Goal: Obtain resource: Obtain resource

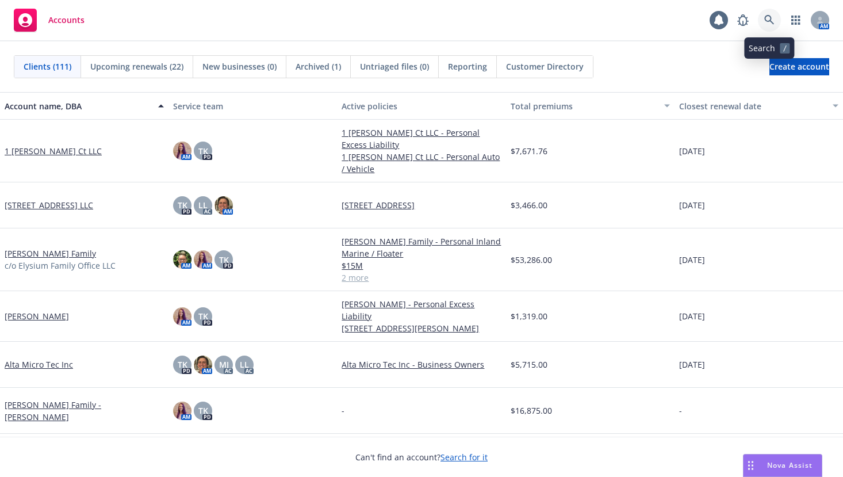
click at [766, 20] on icon at bounding box center [769, 20] width 10 height 10
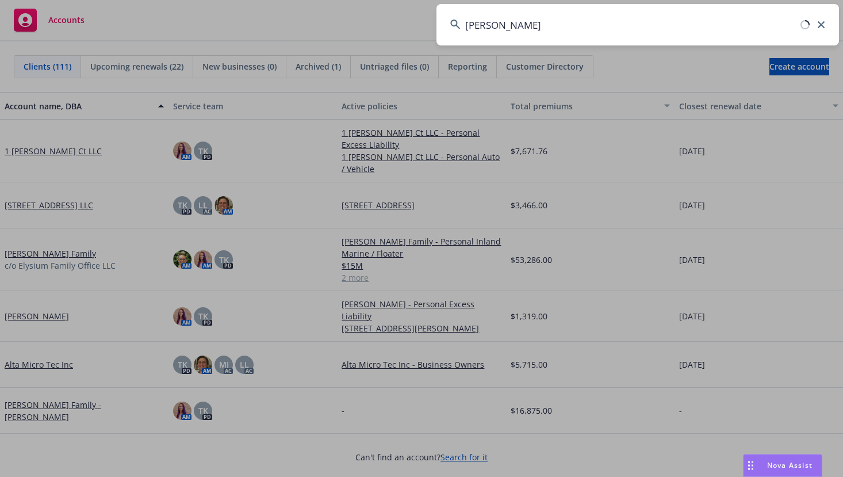
type input "[PERSON_NAME]"
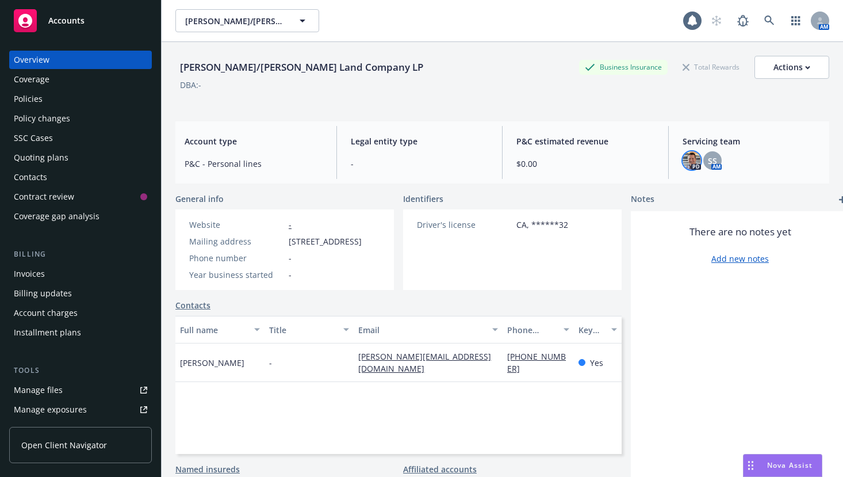
click at [689, 166] on img at bounding box center [691, 160] width 18 height 18
click at [708, 163] on span "SS" at bounding box center [712, 161] width 9 height 12
click at [279, 21] on span "[PERSON_NAME]/[PERSON_NAME] Land Company LP" at bounding box center [234, 21] width 99 height 12
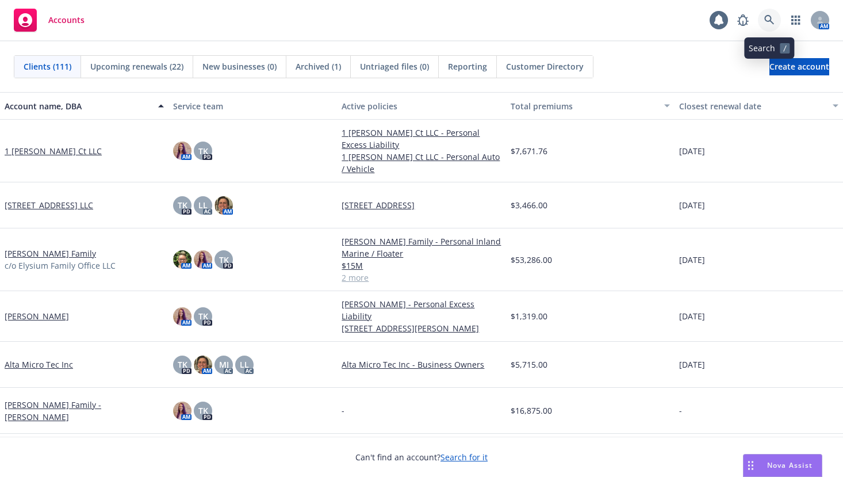
click at [770, 20] on icon at bounding box center [769, 20] width 10 height 10
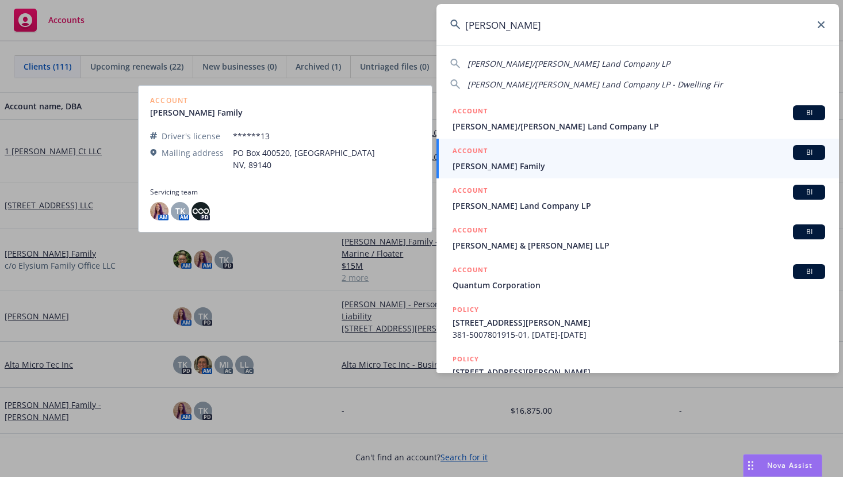
type input "[PERSON_NAME]"
click at [503, 160] on span "[PERSON_NAME] Family" at bounding box center [638, 166] width 372 height 12
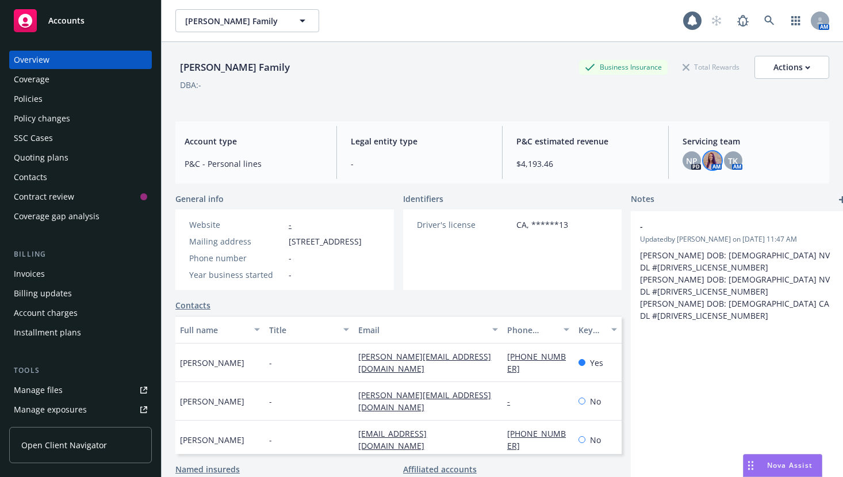
click at [703, 158] on img at bounding box center [712, 160] width 18 height 18
click at [686, 162] on span "NP" at bounding box center [691, 161] width 11 height 12
click at [724, 159] on div "TK" at bounding box center [733, 160] width 18 height 18
click at [658, 103] on div "[PERSON_NAME] Family Business Insurance Total Rewards Actions DBA: -" at bounding box center [502, 77] width 654 height 70
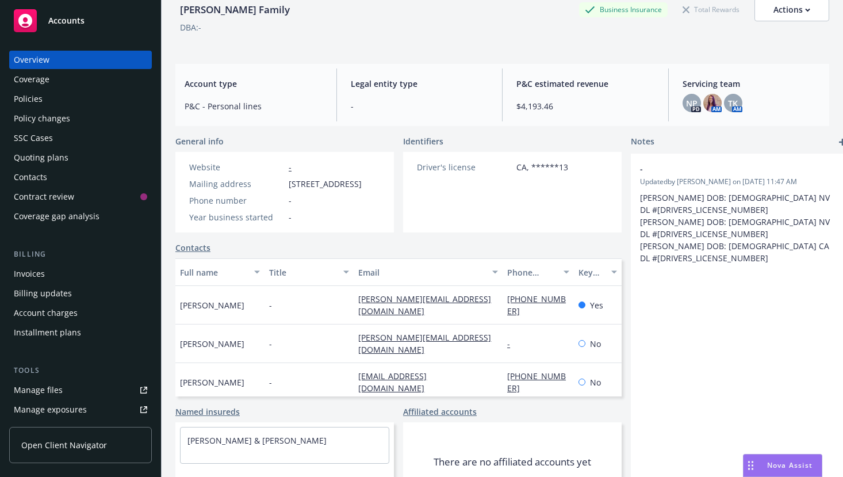
scroll to position [129, 0]
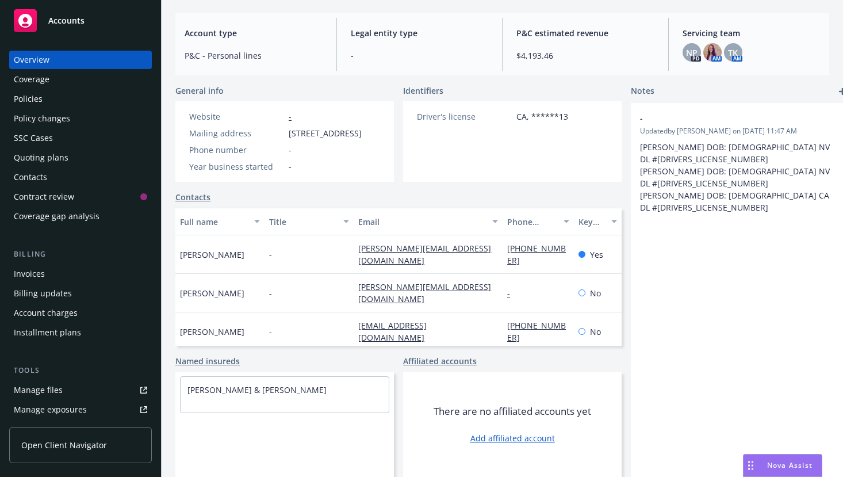
click at [26, 99] on div "Policies" at bounding box center [28, 99] width 29 height 18
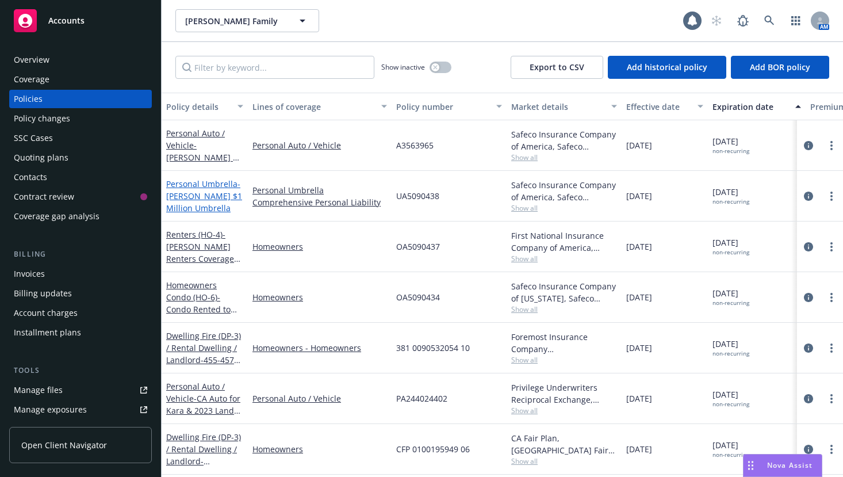
click at [205, 183] on link "Personal Umbrella - [PERSON_NAME] $1 Million Umbrella" at bounding box center [204, 195] width 76 height 35
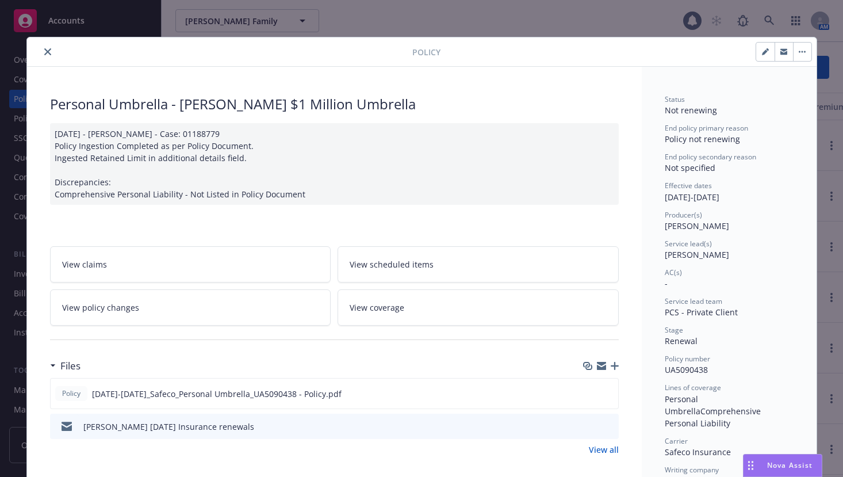
click at [44, 53] on icon "close" at bounding box center [47, 51] width 7 height 7
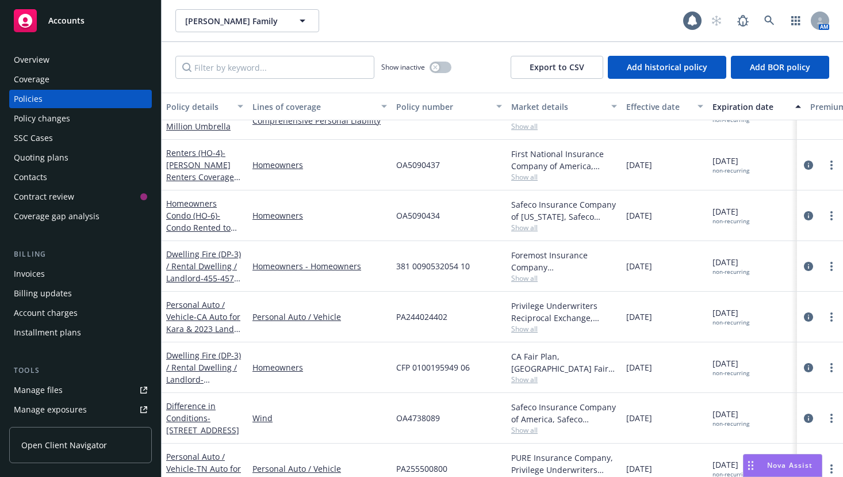
scroll to position [115, 0]
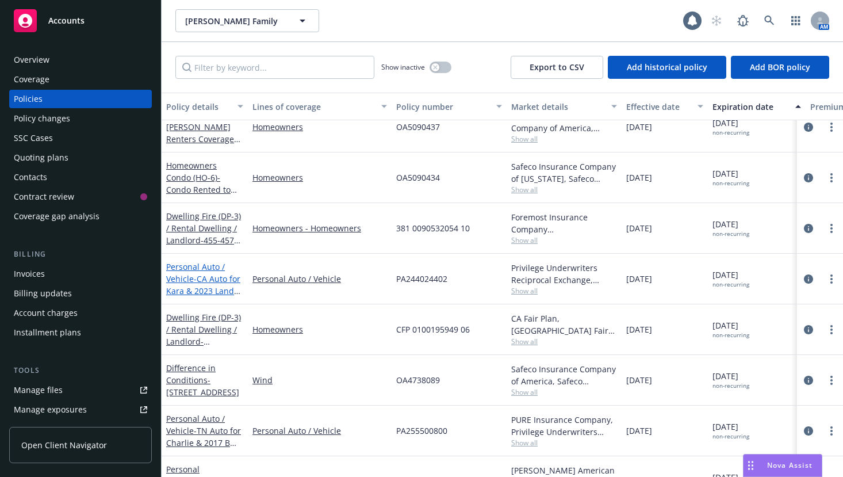
click at [208, 278] on span "- CA Auto for Kara & 2023 Land Rover RRSPT" at bounding box center [203, 290] width 74 height 35
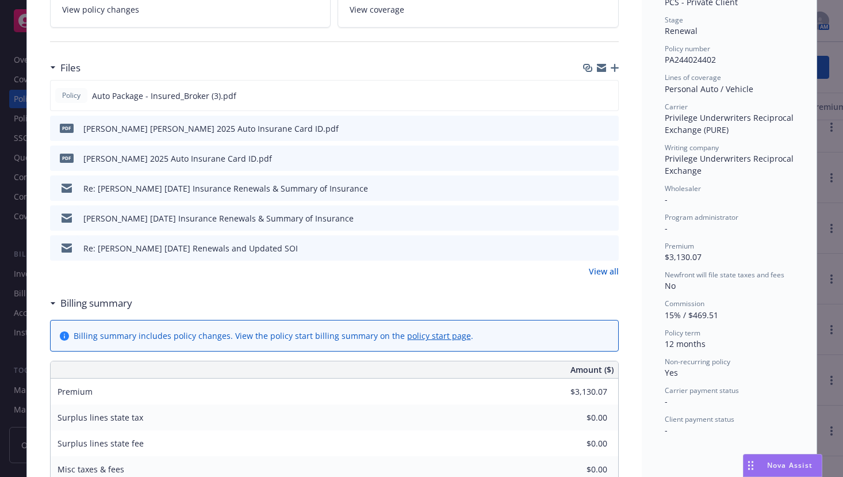
scroll to position [294, 0]
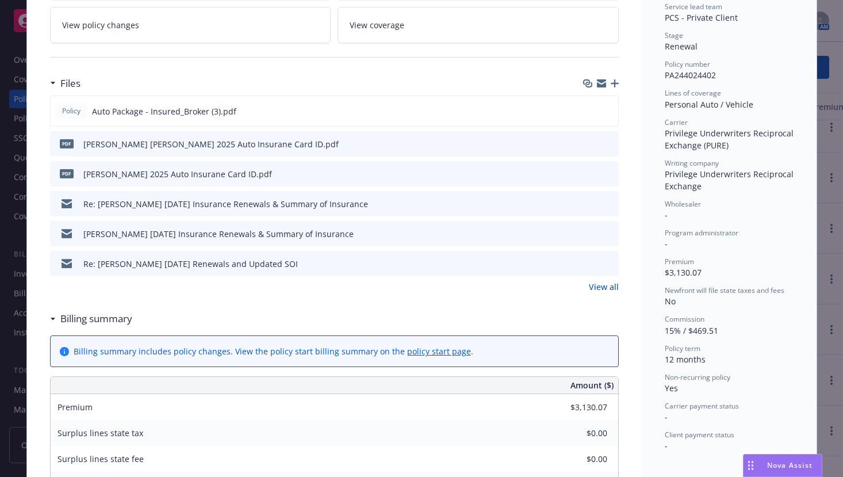
click at [153, 205] on div "Re: [PERSON_NAME] [DATE] Insurance Renewals & Summary of Insurance" at bounding box center [225, 204] width 285 height 12
click at [584, 206] on icon "download file" at bounding box center [588, 202] width 9 height 9
click at [584, 264] on icon "download file" at bounding box center [588, 262] width 9 height 9
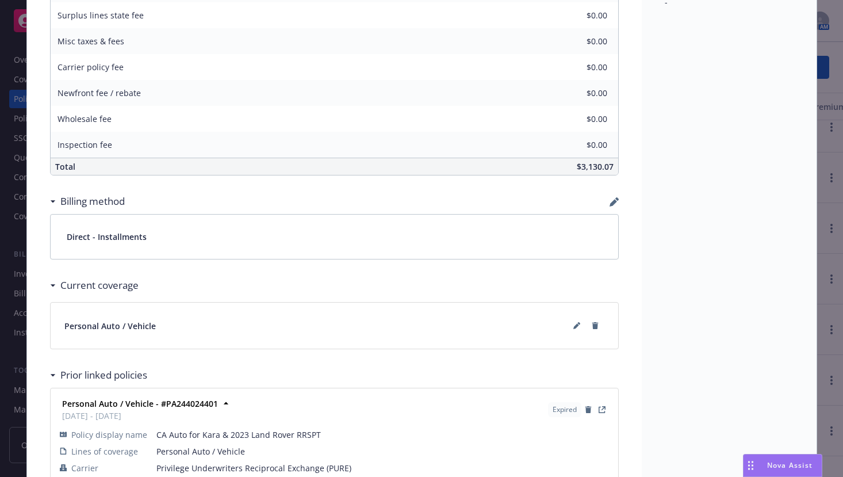
scroll to position [812, 0]
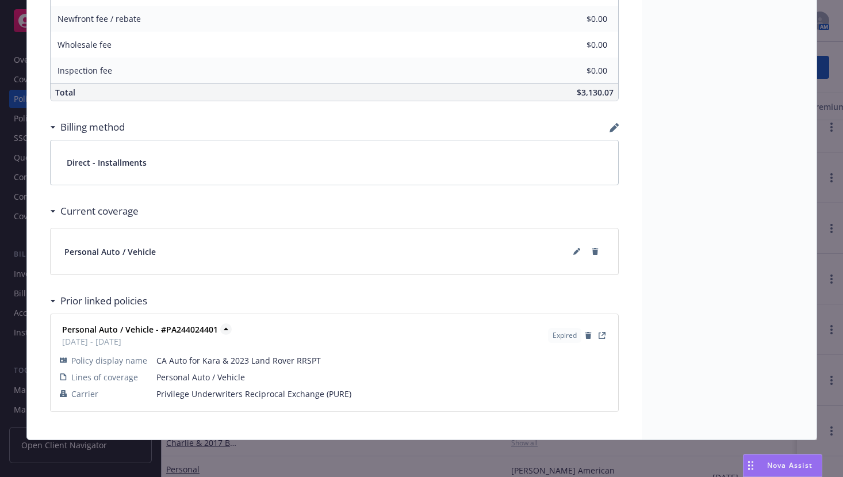
click at [113, 331] on strong "Personal Auto / Vehicle - #PA244024401" at bounding box center [140, 329] width 156 height 11
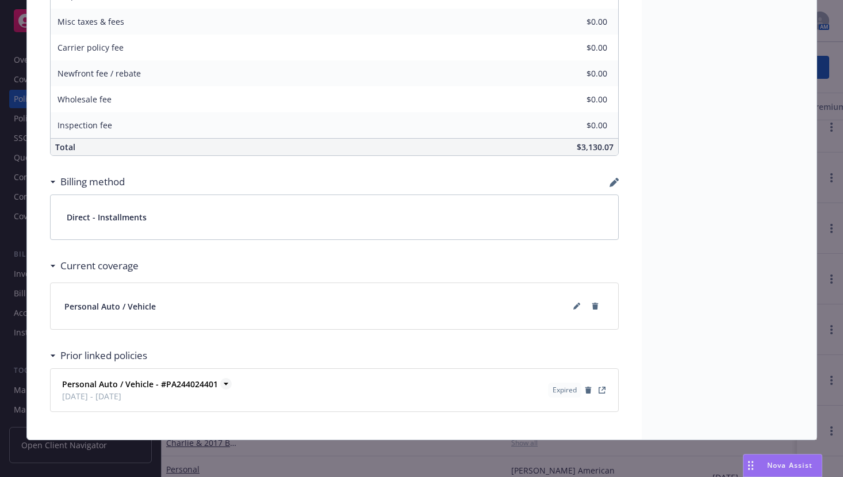
scroll to position [757, 0]
click at [124, 381] on strong "Personal Auto / Vehicle - #PA244024401" at bounding box center [140, 383] width 156 height 11
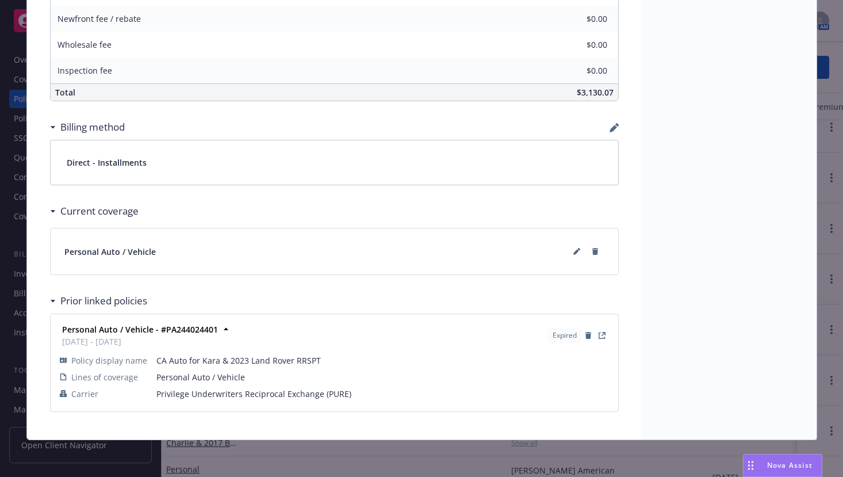
scroll to position [812, 0]
click at [598, 335] on icon "View Policy" at bounding box center [601, 335] width 7 height 7
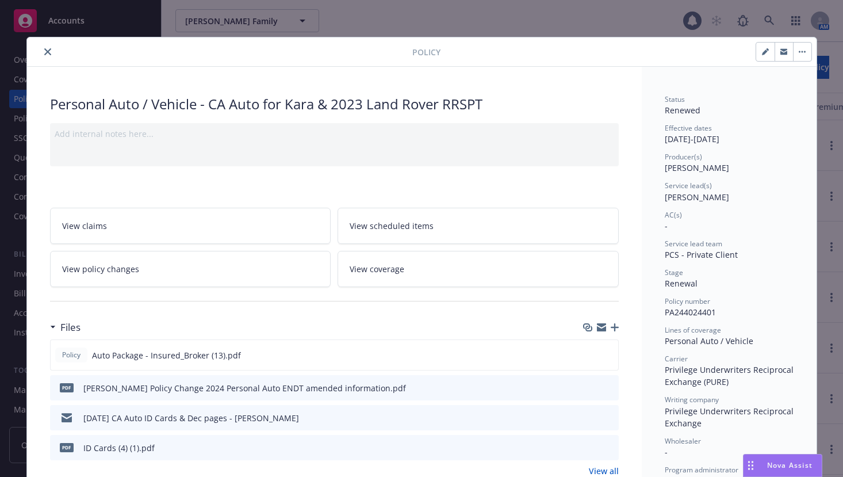
scroll to position [57, 0]
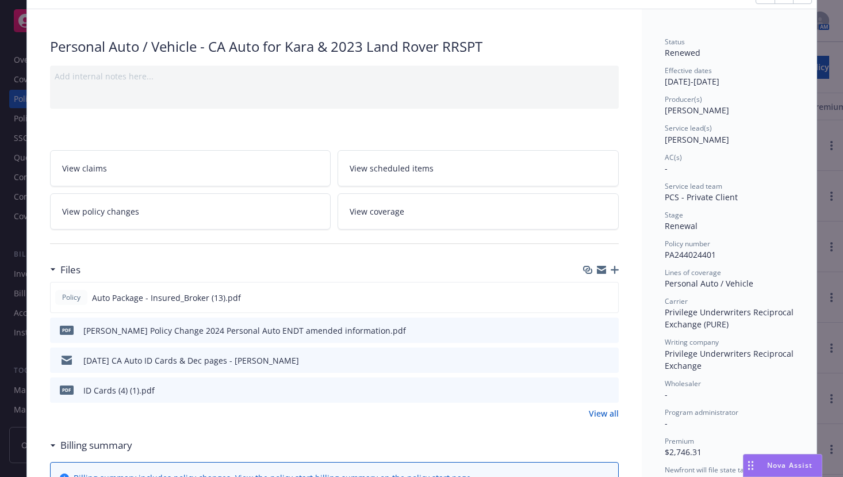
click at [586, 328] on icon "download file" at bounding box center [588, 329] width 9 height 9
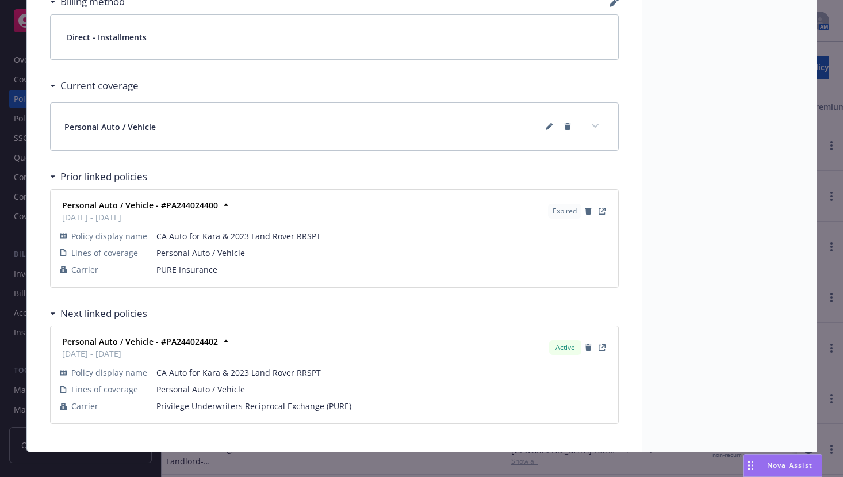
scroll to position [839, 0]
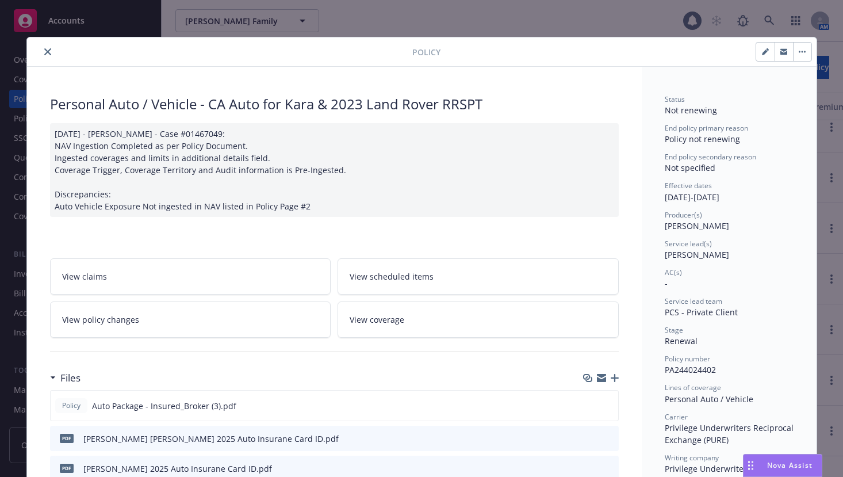
click at [41, 50] on button "close" at bounding box center [48, 52] width 14 height 14
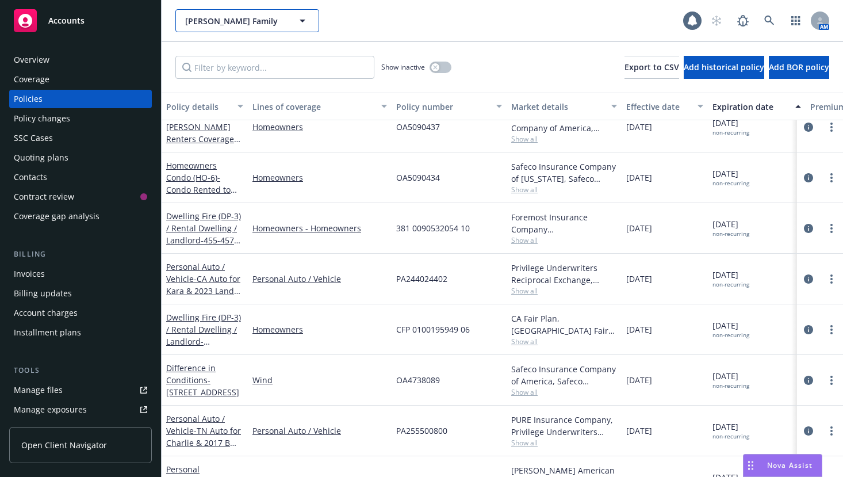
click at [242, 16] on span "[PERSON_NAME] Family" at bounding box center [234, 21] width 99 height 12
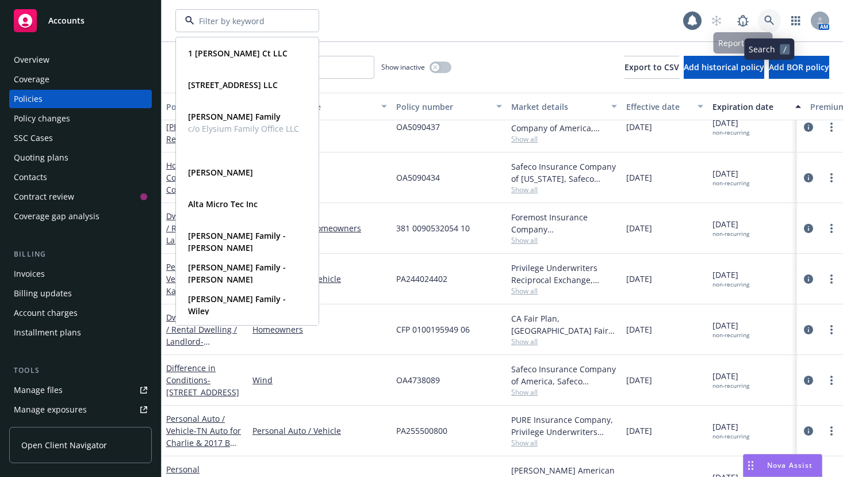
click at [767, 14] on link at bounding box center [769, 20] width 23 height 23
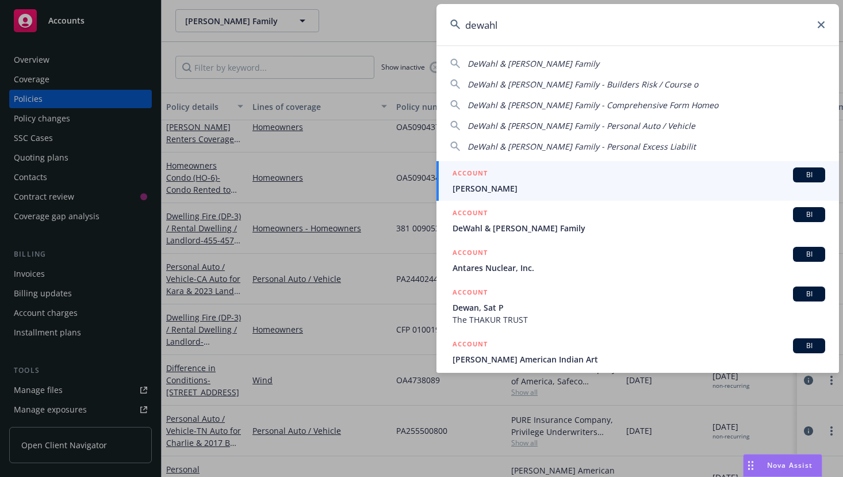
click at [521, 141] on span "DeWahl & Romero Family - Personal Excess Liabilit" at bounding box center [581, 146] width 228 height 11
type input "DeWahl & Romero Family - Personal Excess Liabilit"
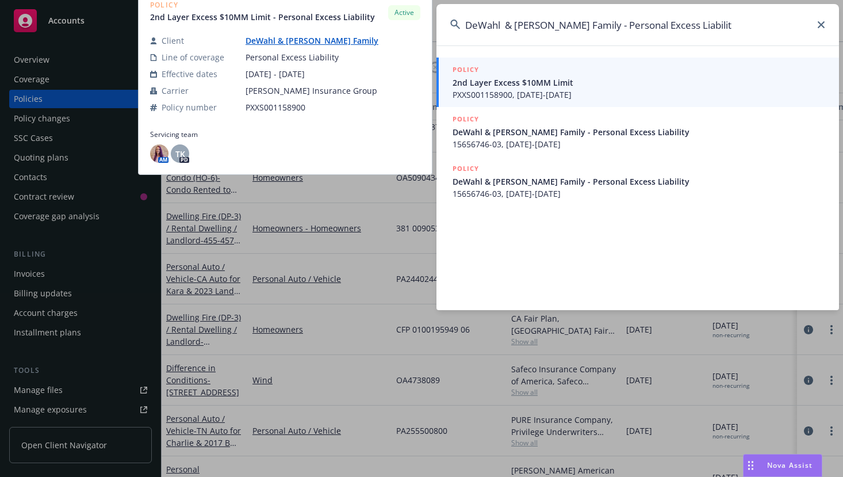
click at [486, 81] on span "2nd Layer Excess $10MM Limit" at bounding box center [638, 82] width 372 height 12
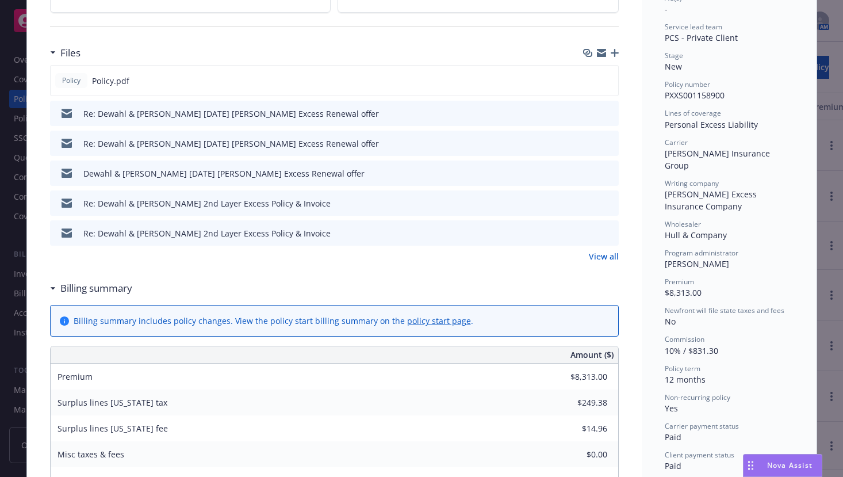
scroll to position [287, 0]
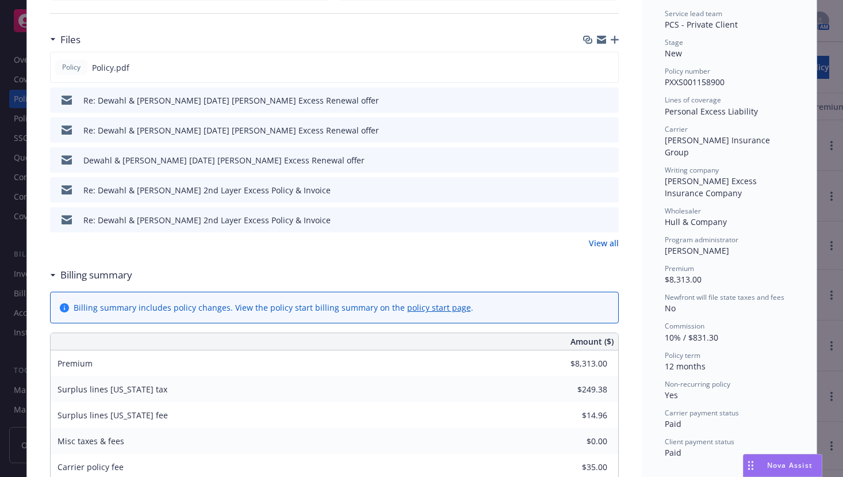
click at [601, 239] on link "View all" at bounding box center [604, 243] width 30 height 12
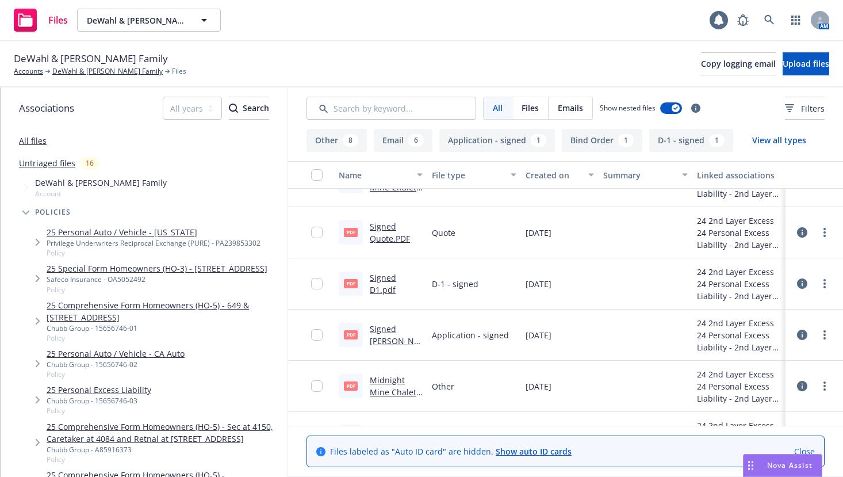
scroll to position [747, 0]
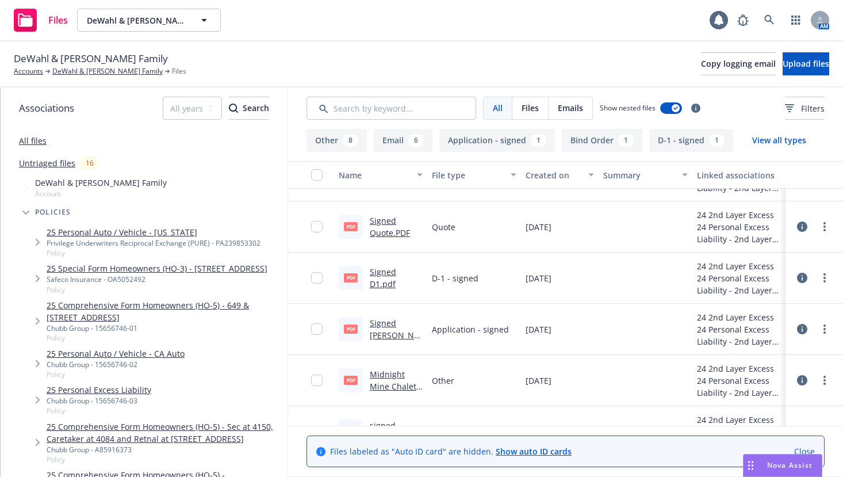
click at [381, 328] on link "Signed Hudson App.pdf" at bounding box center [394, 334] width 49 height 35
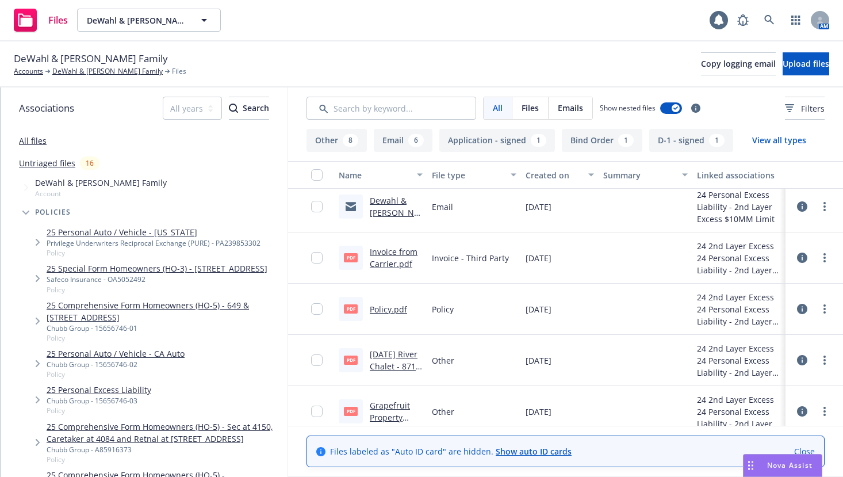
scroll to position [254, 0]
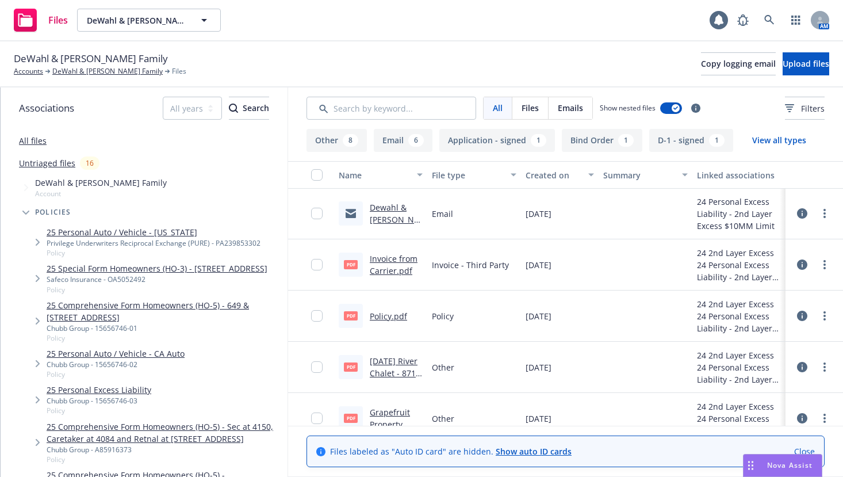
click at [386, 316] on link "Policy.pdf" at bounding box center [388, 315] width 37 height 11
